Goal: Find specific page/section: Find specific page/section

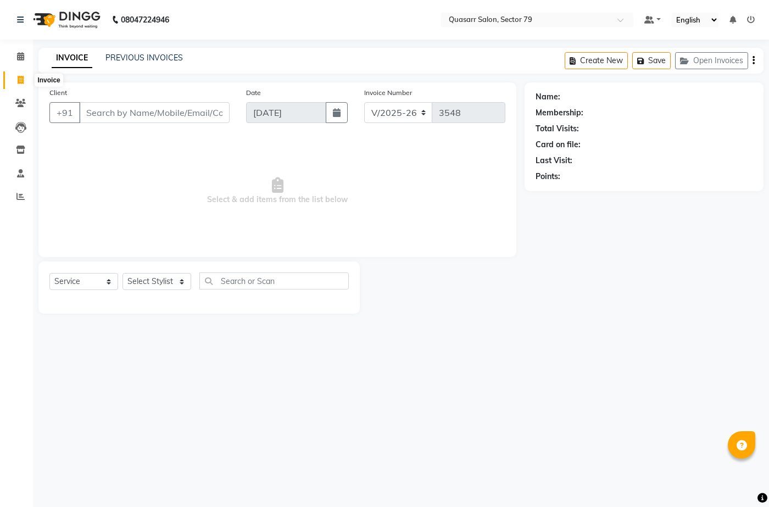
select select "7231"
select select "service"
click at [17, 65] on link "Calendar" at bounding box center [16, 57] width 26 height 18
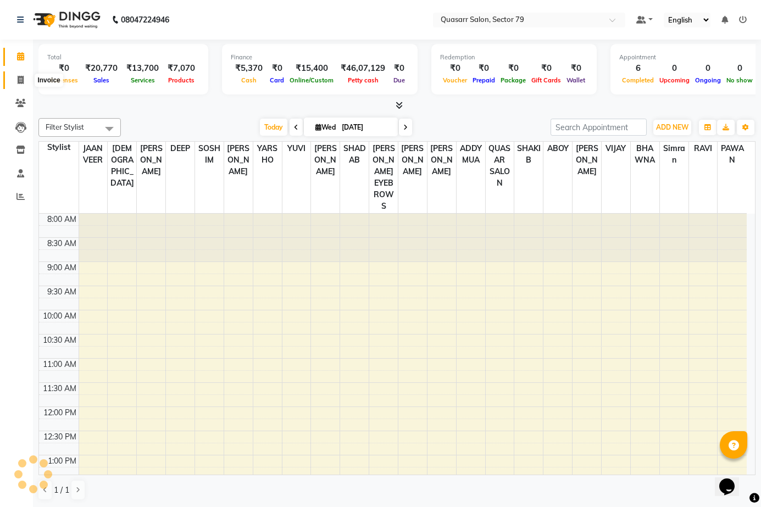
click at [25, 79] on span at bounding box center [20, 80] width 19 height 13
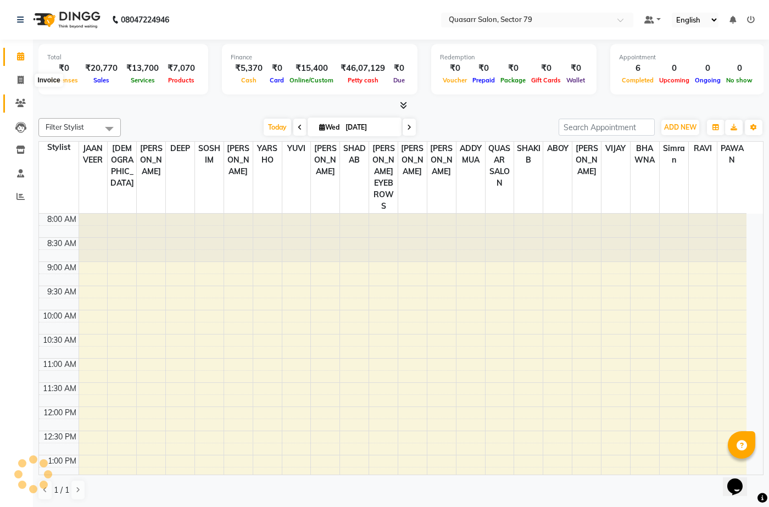
select select "7231"
select select "service"
